Goal: Transaction & Acquisition: Subscribe to service/newsletter

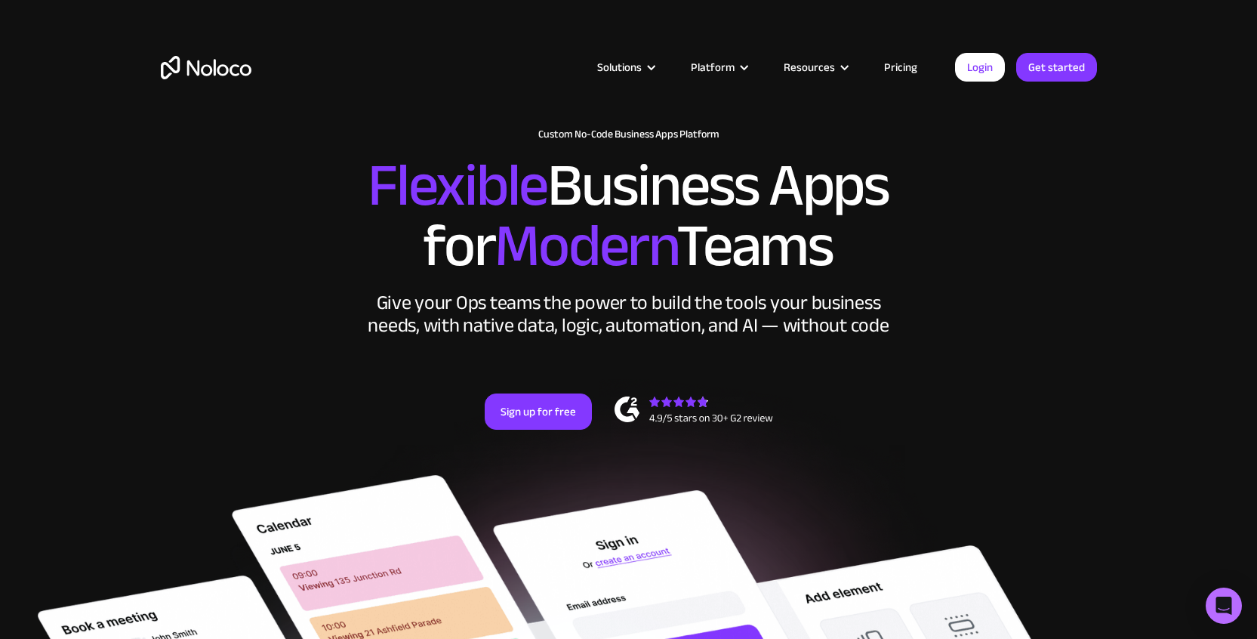
click at [893, 69] on link "Pricing" at bounding box center [901, 67] width 71 height 20
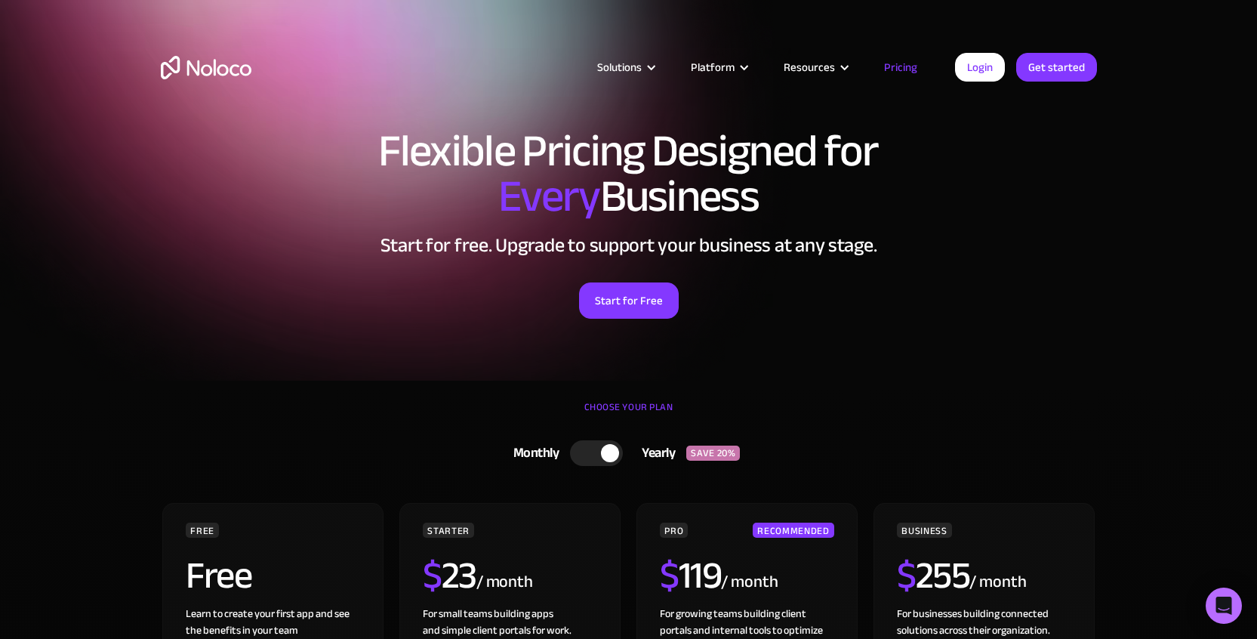
click at [1052, 333] on div "Flexible Pricing Designed for Every Business Start for free. Upgrade to support…" at bounding box center [629, 238] width 967 height 251
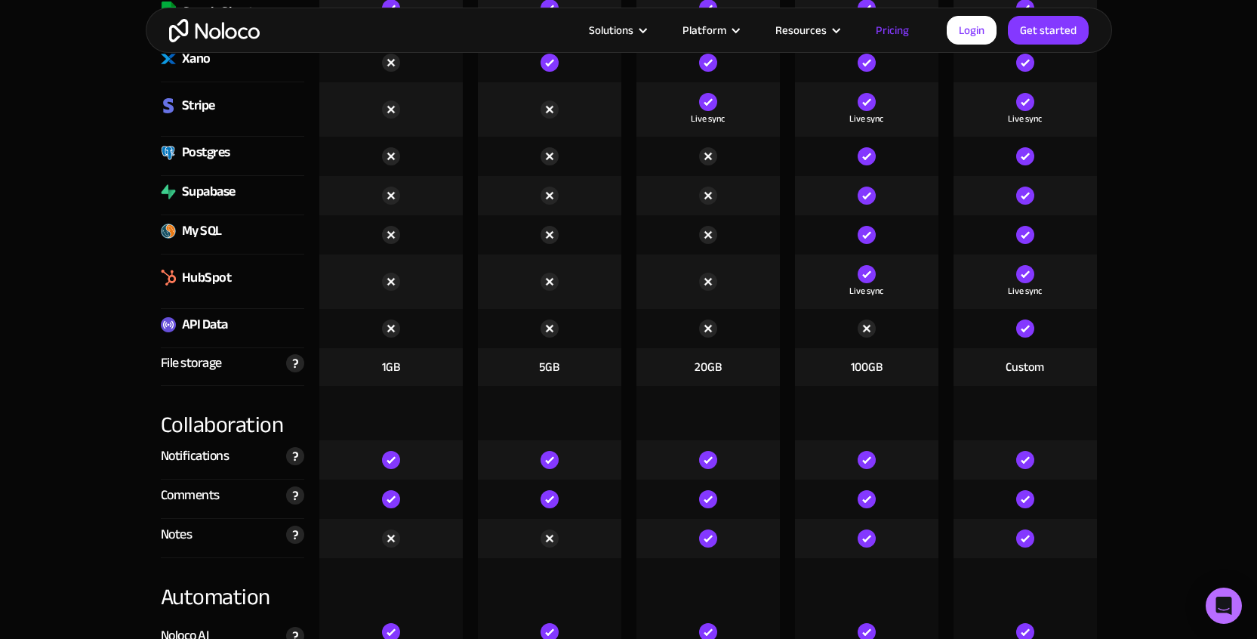
scroll to position [2415, 0]
click at [207, 326] on div "API Data" at bounding box center [205, 325] width 46 height 23
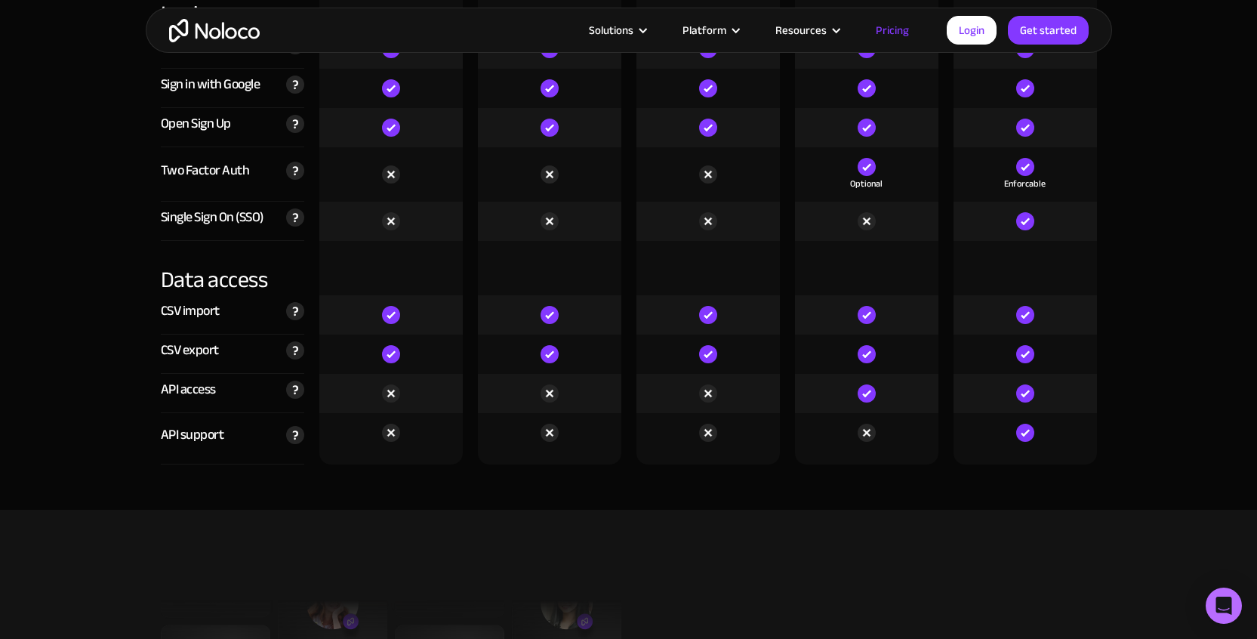
scroll to position [5035, 0]
